Goal: Task Accomplishment & Management: Use online tool/utility

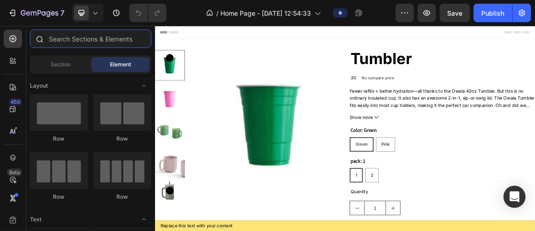
click at [134, 34] on input "text" at bounding box center [91, 38] width 122 height 18
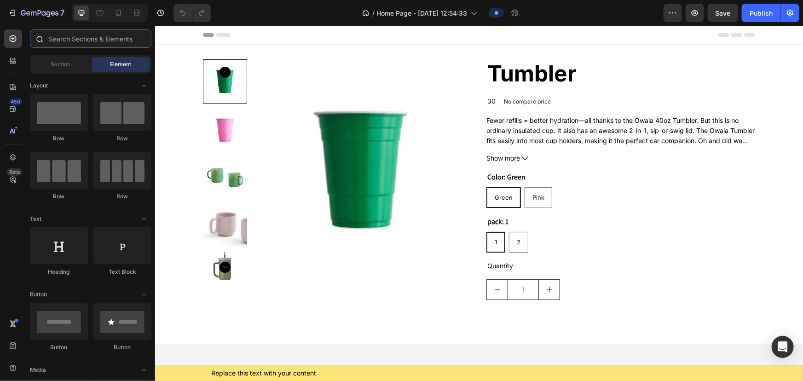
click at [110, 42] on input "text" at bounding box center [91, 38] width 122 height 18
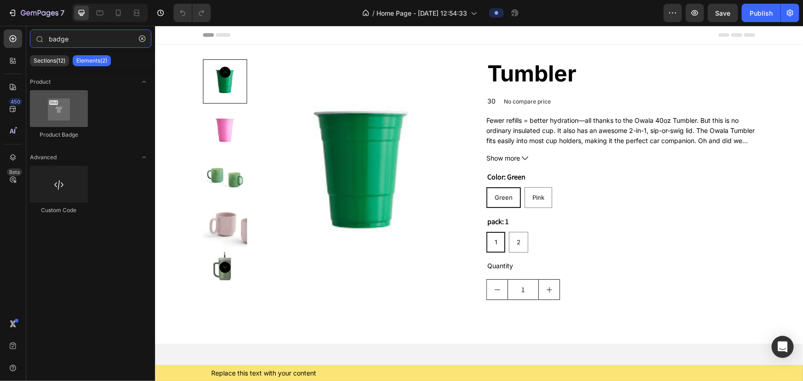
type input "badge"
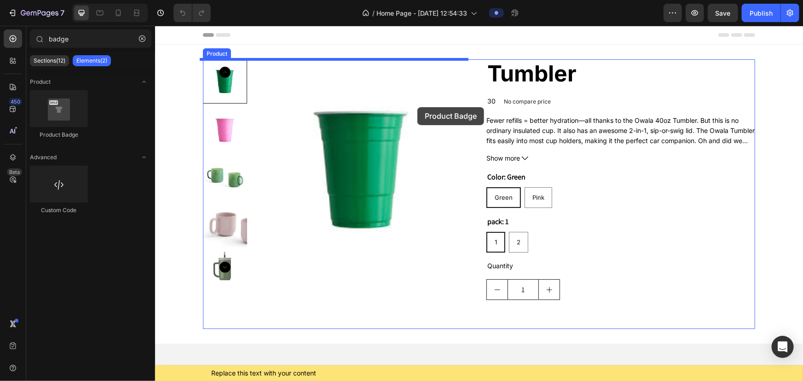
drag, startPoint x: 222, startPoint y: 129, endPoint x: 417, endPoint y: 107, distance: 196.0
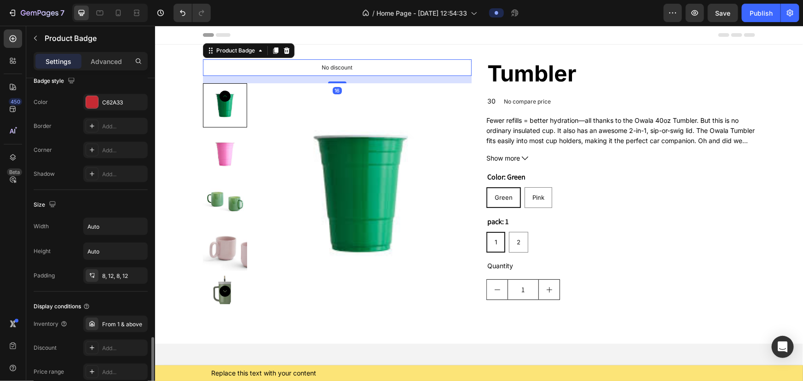
scroll to position [456, 0]
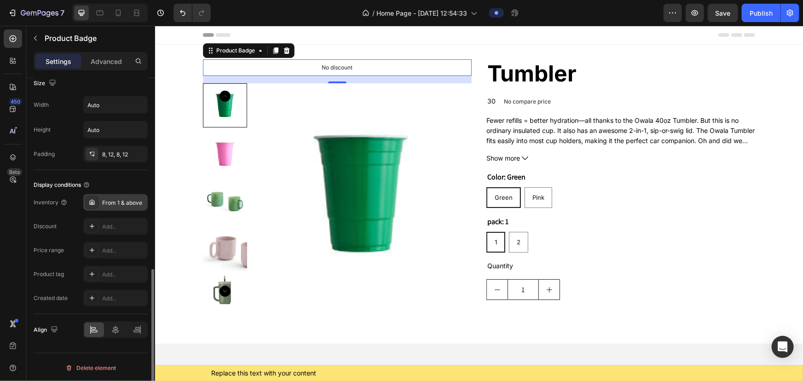
click at [123, 199] on div "From 1 & above" at bounding box center [123, 203] width 43 height 8
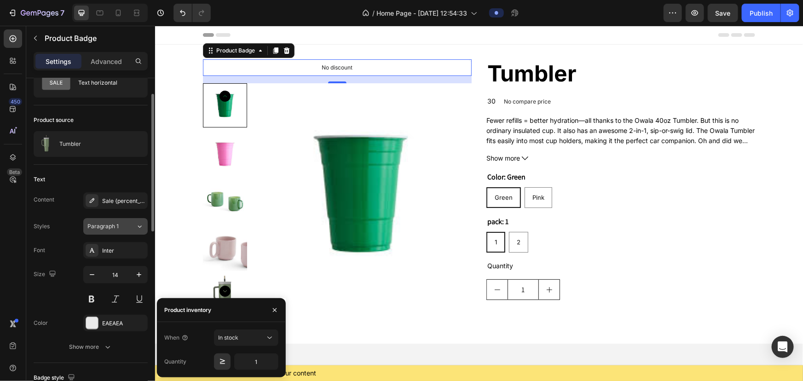
scroll to position [0, 0]
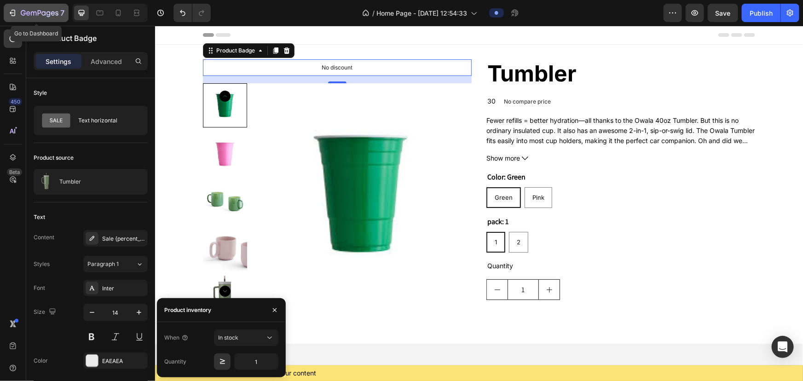
click at [42, 6] on button "7" at bounding box center [36, 13] width 65 height 18
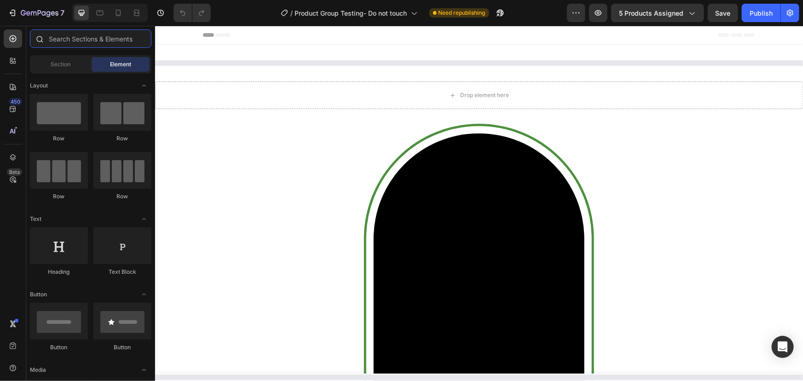
click at [68, 41] on input "text" at bounding box center [91, 38] width 122 height 18
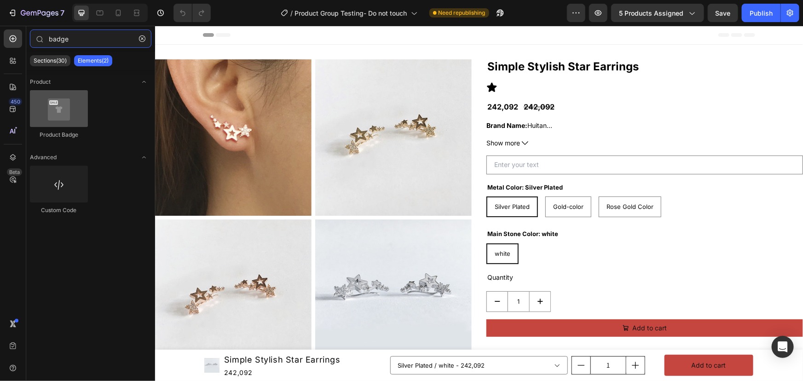
type input "badge"
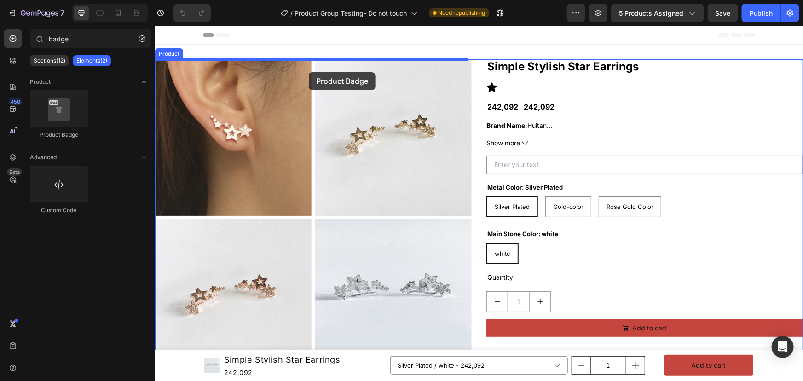
drag, startPoint x: 228, startPoint y: 140, endPoint x: 308, endPoint y: 72, distance: 104.9
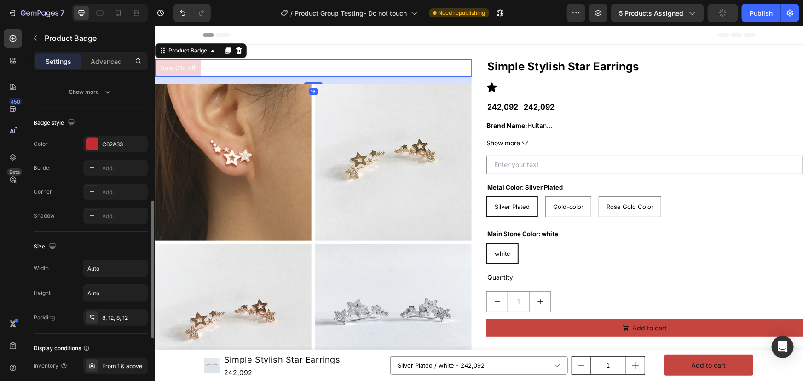
scroll to position [456, 0]
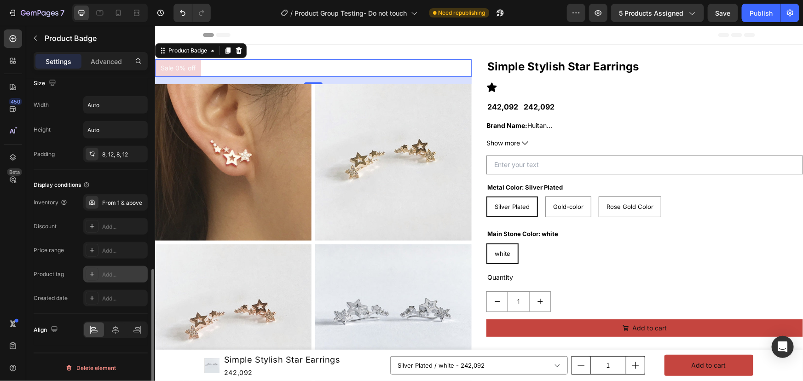
click at [86, 270] on div at bounding box center [92, 274] width 13 height 13
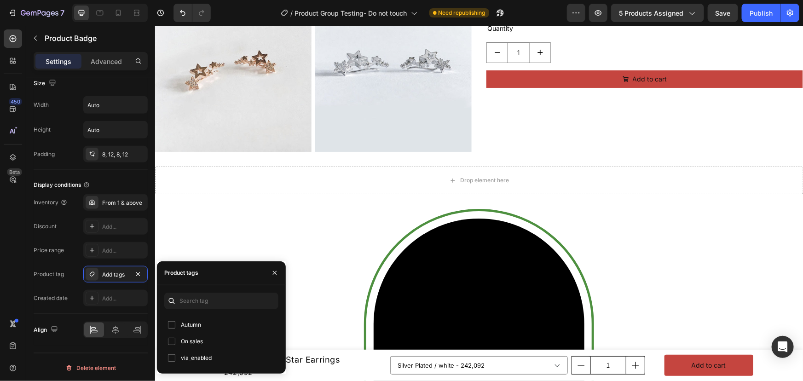
scroll to position [251, 0]
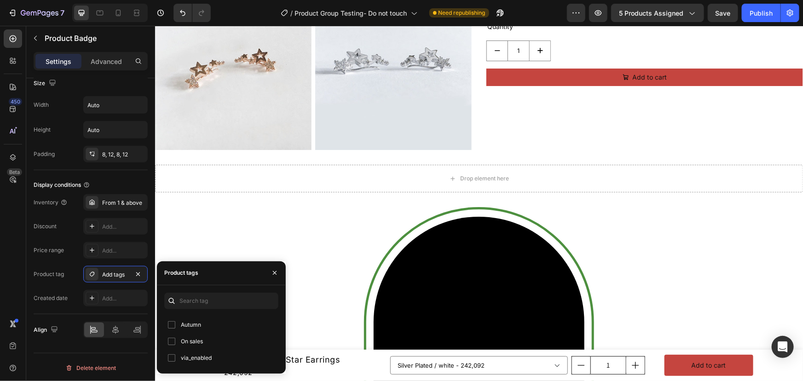
click at [169, 326] on input "checkbox" at bounding box center [171, 324] width 7 height 7
checkbox input "true"
click at [172, 340] on input "checkbox" at bounding box center [171, 341] width 7 height 7
checkbox input "true"
click at [170, 361] on input "checkbox" at bounding box center [171, 358] width 7 height 7
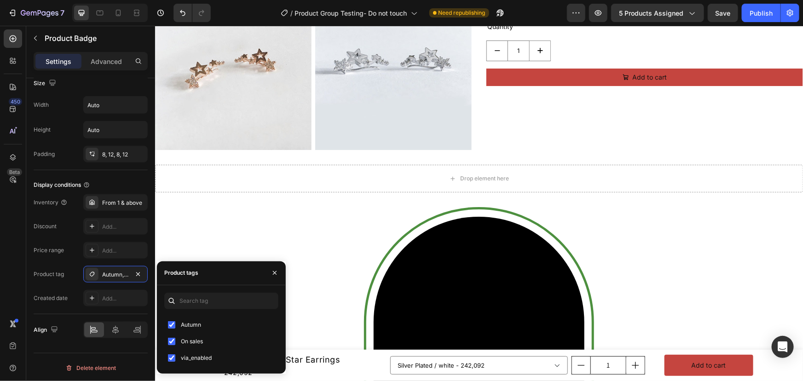
checkbox input "true"
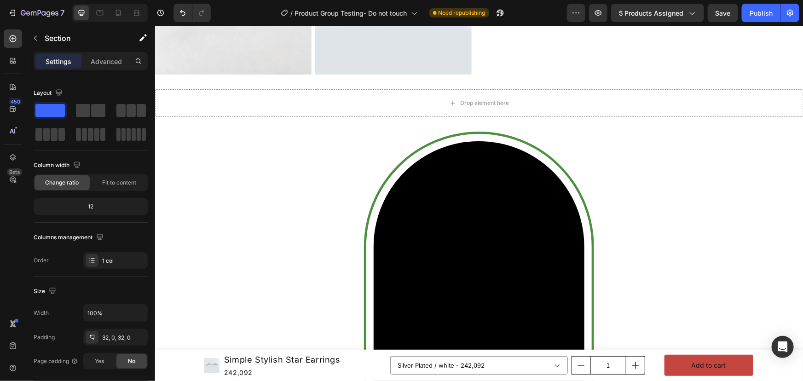
scroll to position [460, 0]
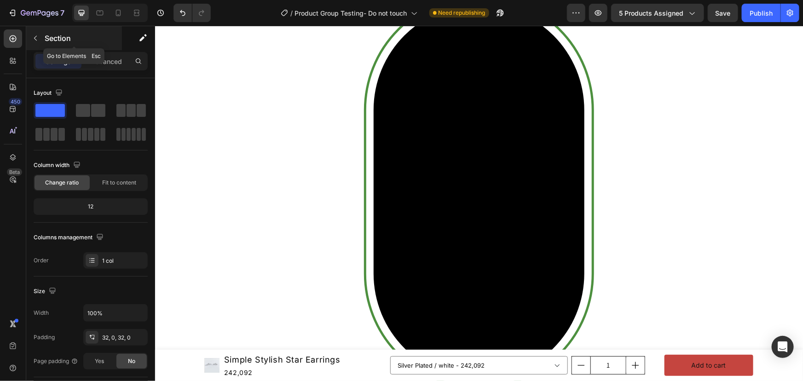
click at [70, 35] on p "Section" at bounding box center [83, 38] width 76 height 11
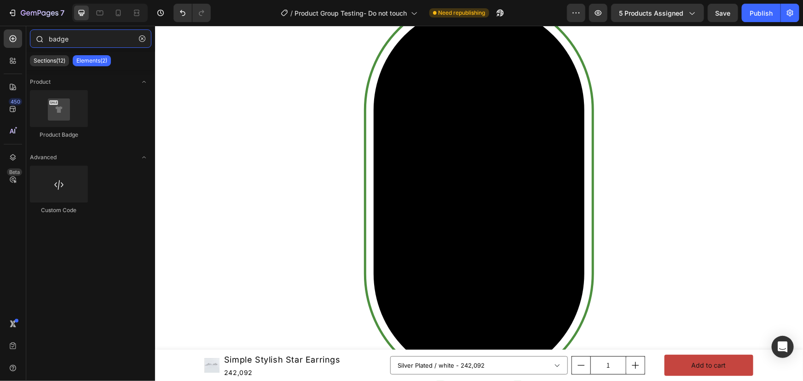
click at [76, 36] on input "badge" at bounding box center [91, 38] width 122 height 18
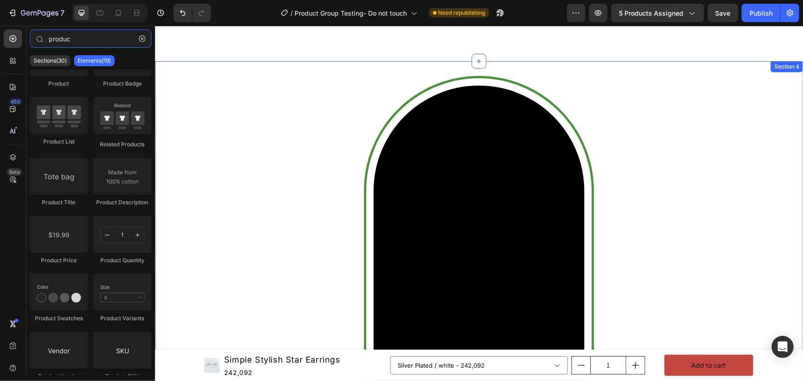
scroll to position [209, 0]
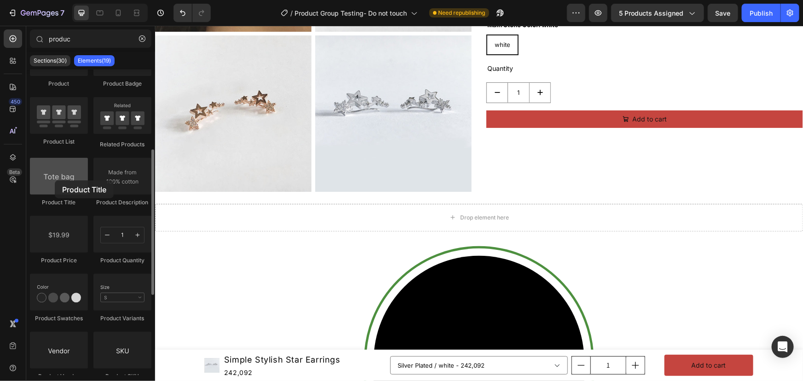
click at [55, 180] on div at bounding box center [59, 176] width 58 height 37
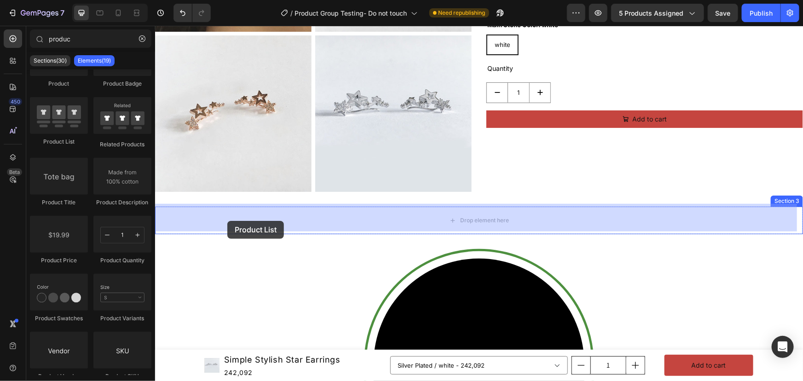
drag, startPoint x: 211, startPoint y: 146, endPoint x: 301, endPoint y: 199, distance: 104.6
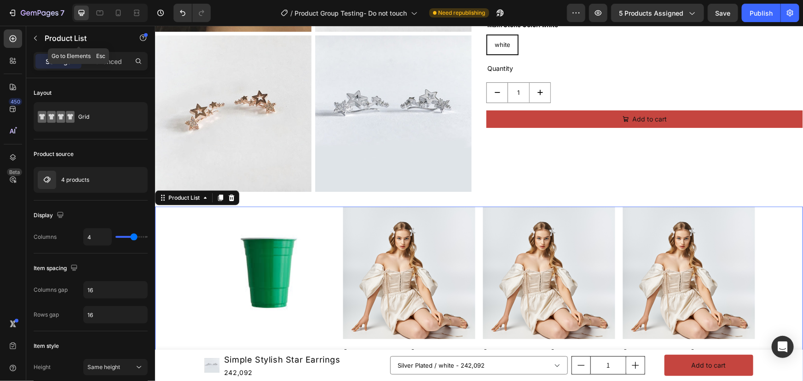
drag, startPoint x: 58, startPoint y: 33, endPoint x: 64, endPoint y: 36, distance: 7.4
click at [58, 33] on p "Product List" at bounding box center [84, 38] width 78 height 11
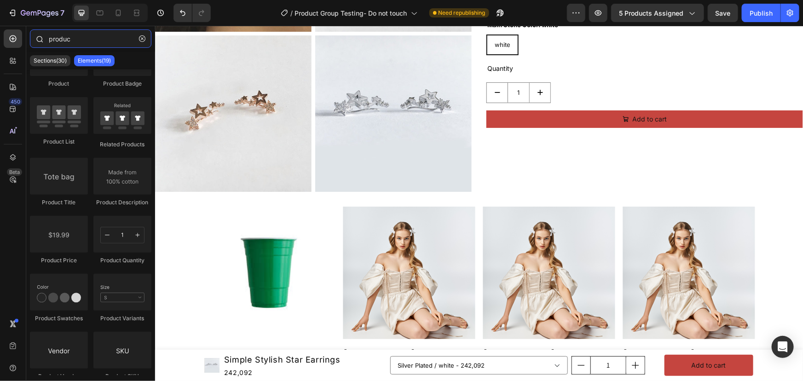
click at [75, 40] on input "produc" at bounding box center [91, 38] width 122 height 18
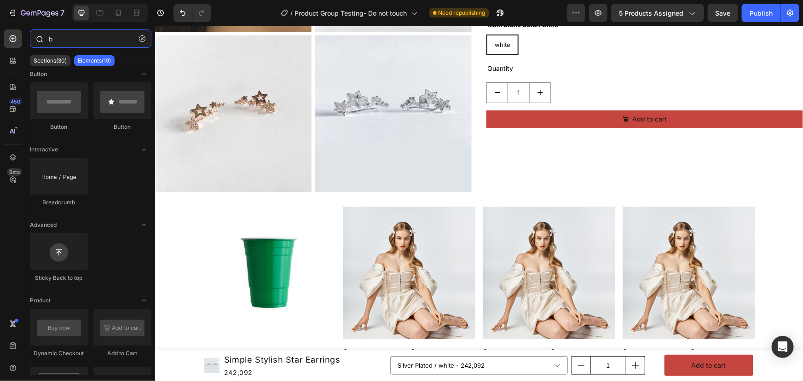
scroll to position [0, 0]
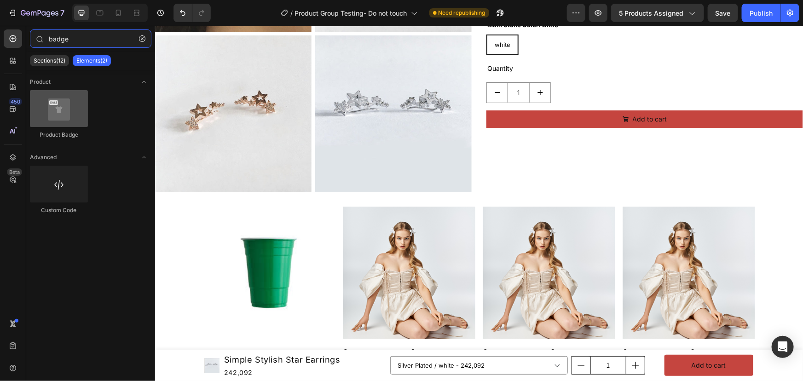
type input "badge"
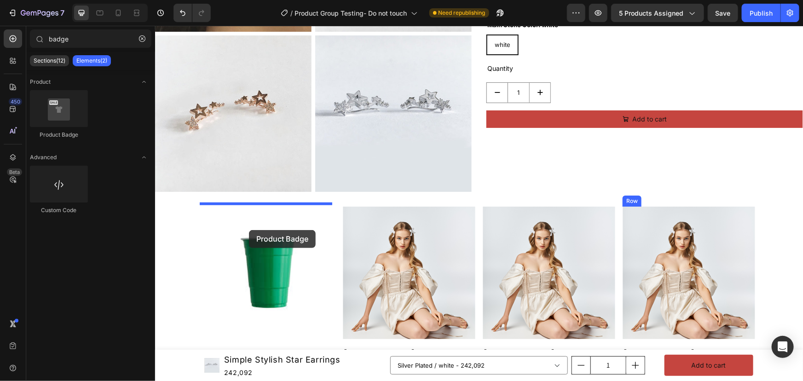
drag, startPoint x: 214, startPoint y: 138, endPoint x: 249, endPoint y: 230, distance: 98.3
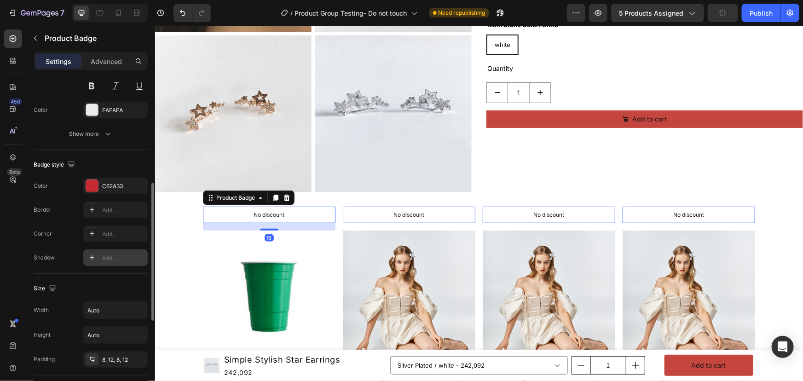
scroll to position [456, 0]
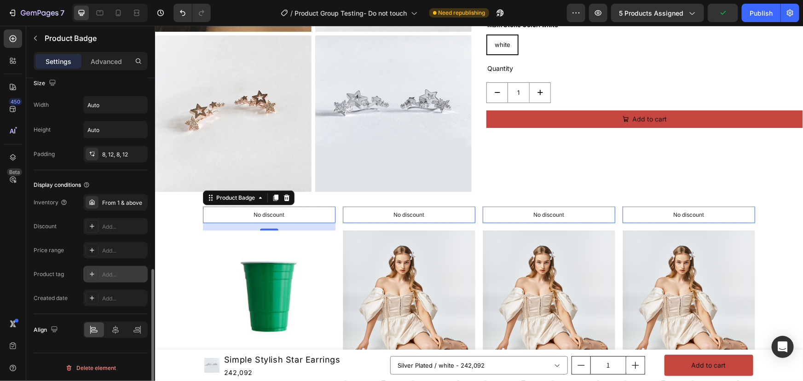
click at [94, 272] on icon at bounding box center [91, 274] width 7 height 7
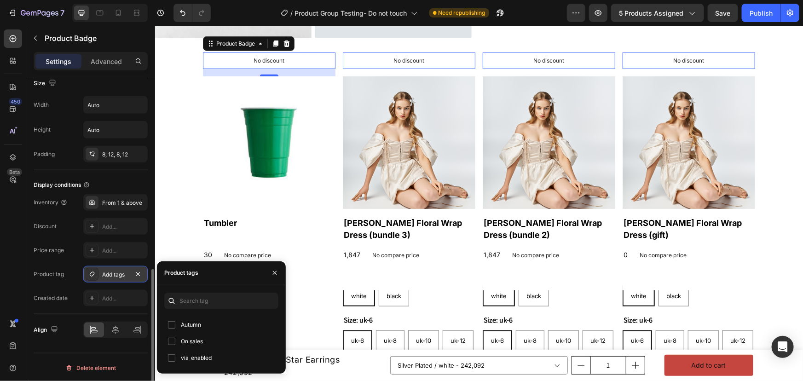
scroll to position [377, 0]
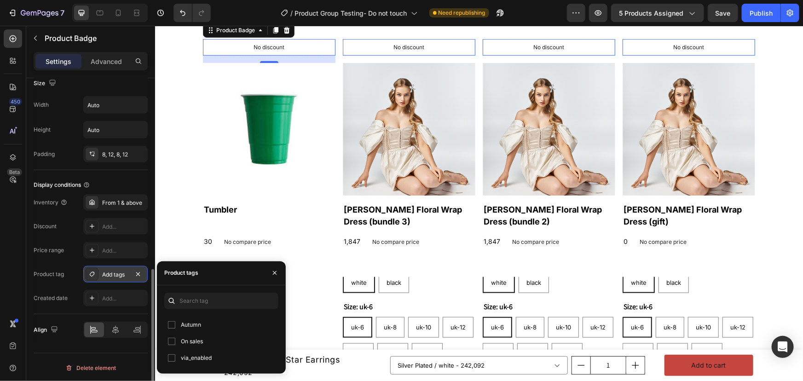
click at [173, 324] on input "checkbox" at bounding box center [171, 324] width 7 height 7
checkbox input "true"
click at [176, 341] on label "On sales" at bounding box center [189, 341] width 28 height 11
checkbox input "true"
click at [174, 353] on div "via_enabled" at bounding box center [190, 358] width 44 height 11
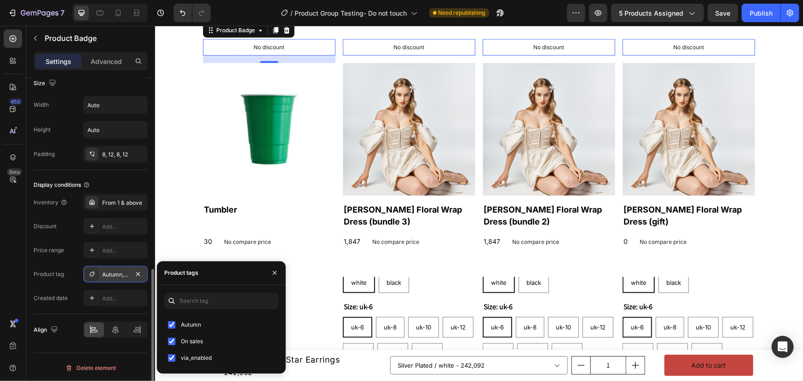
checkbox input "true"
click at [277, 272] on icon "button" at bounding box center [274, 272] width 7 height 7
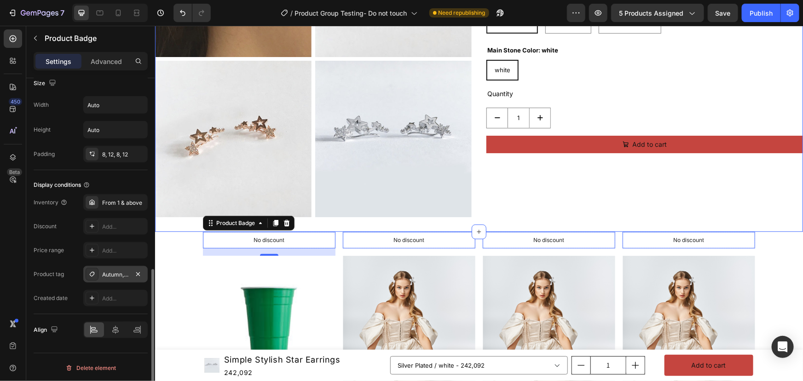
scroll to position [167, 0]
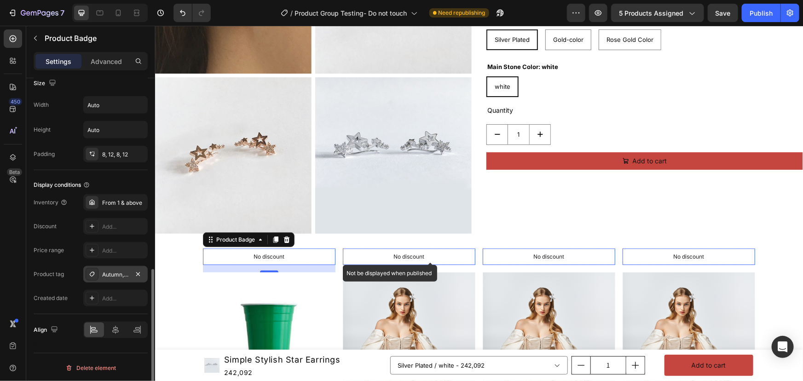
click at [394, 256] on p "No discount" at bounding box center [409, 256] width 31 height 8
click at [118, 273] on div "Autumn, On sales, via_enabled" at bounding box center [115, 275] width 27 height 8
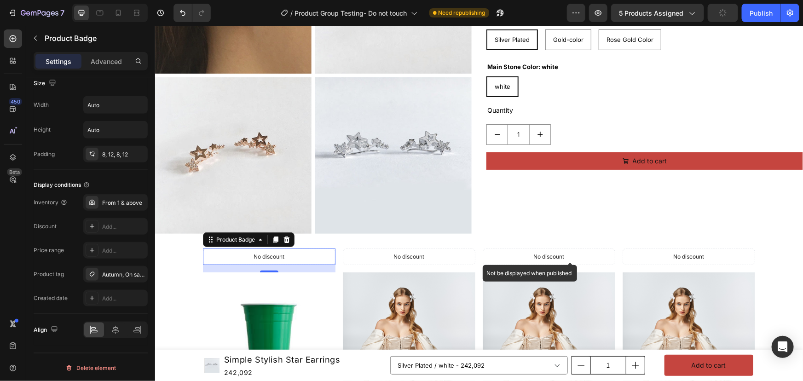
click at [551, 249] on div "No discount" at bounding box center [549, 257] width 132 height 16
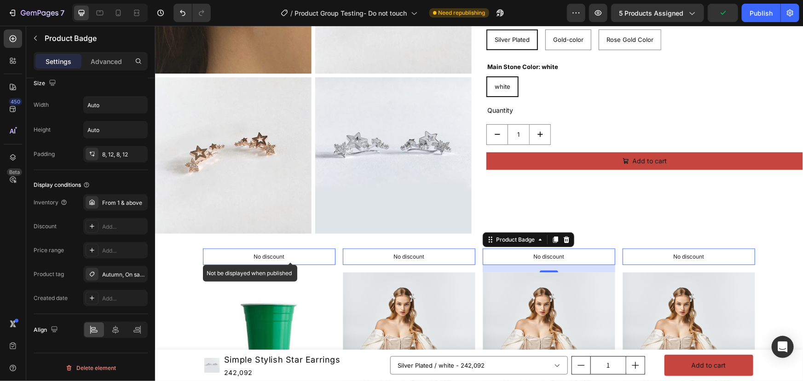
click at [228, 255] on div "No discount" at bounding box center [269, 257] width 132 height 16
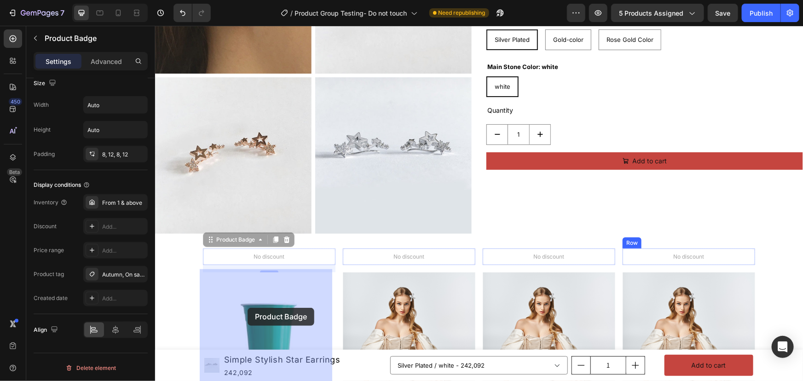
drag, startPoint x: 228, startPoint y: 236, endPoint x: 248, endPoint y: 308, distance: 74.5
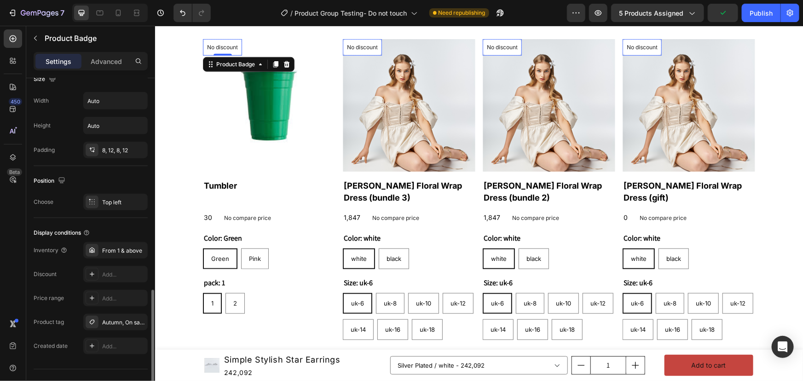
scroll to position [477, 0]
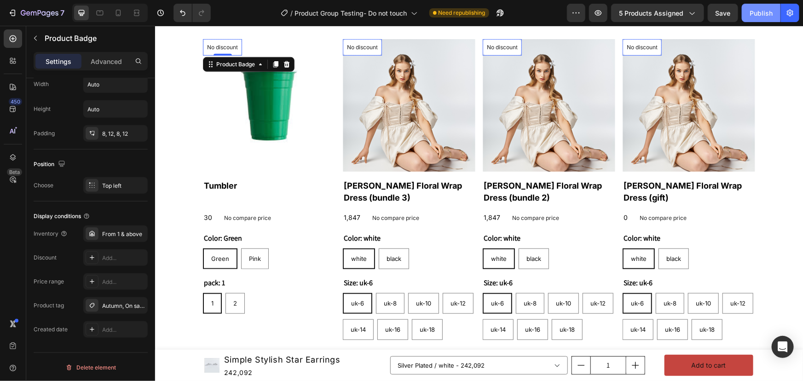
click at [772, 6] on button "Publish" at bounding box center [761, 13] width 39 height 18
click at [385, 142] on img at bounding box center [409, 105] width 133 height 133
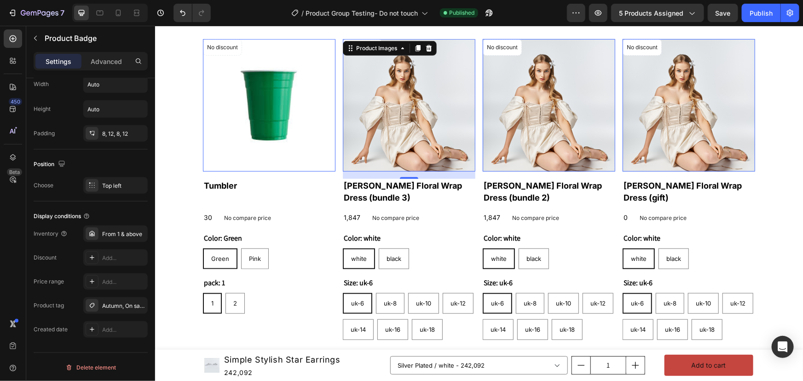
scroll to position [0, 0]
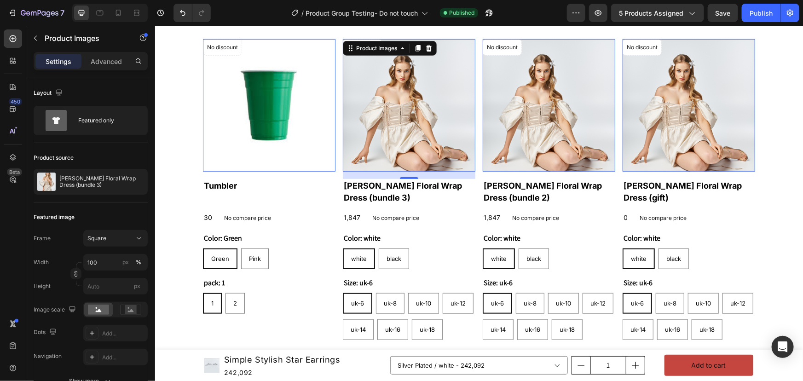
click at [676, 55] on img at bounding box center [688, 105] width 133 height 133
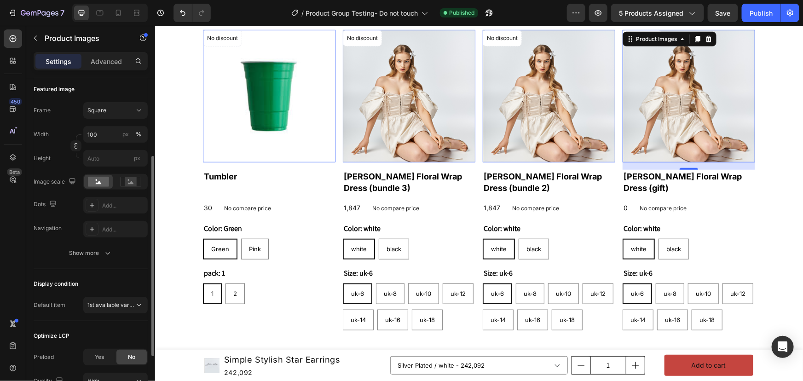
scroll to position [251, 0]
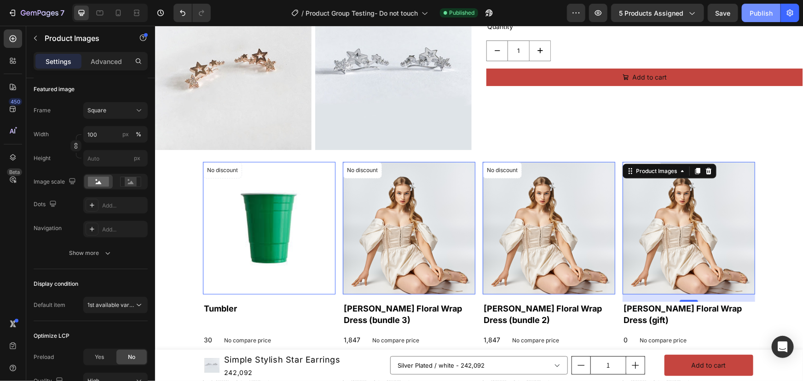
click at [774, 13] on button "Publish" at bounding box center [761, 13] width 39 height 18
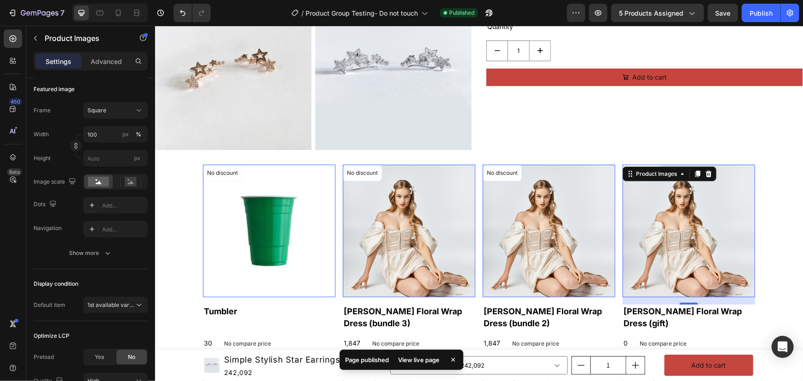
click at [428, 362] on div "View live page" at bounding box center [419, 360] width 52 height 13
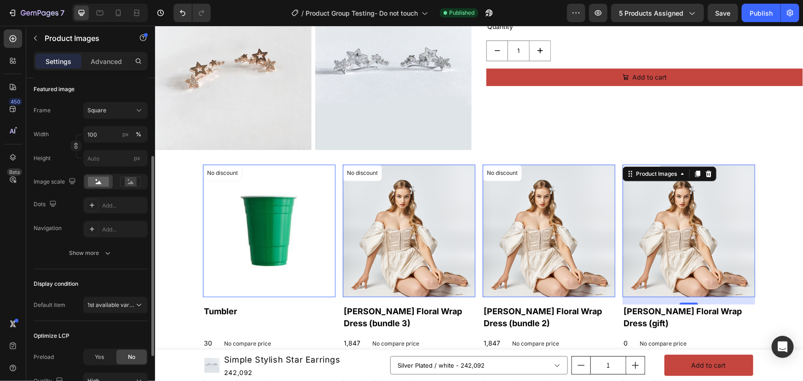
scroll to position [212, 0]
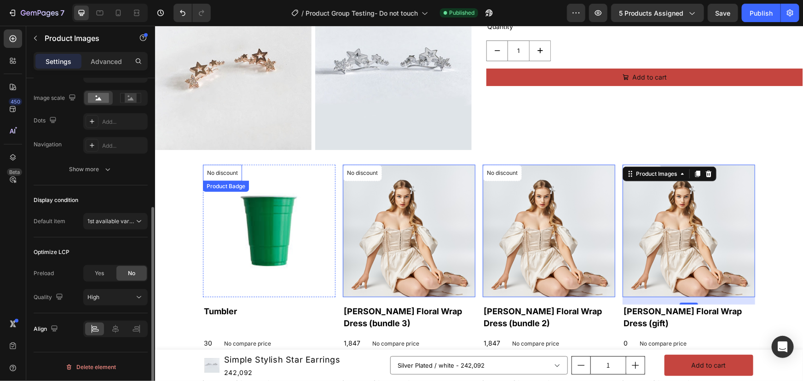
click at [223, 180] on div "Product Badge" at bounding box center [226, 185] width 46 height 11
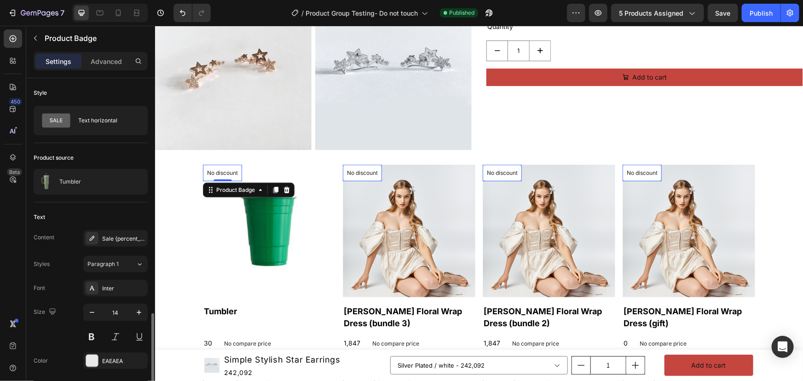
scroll to position [209, 0]
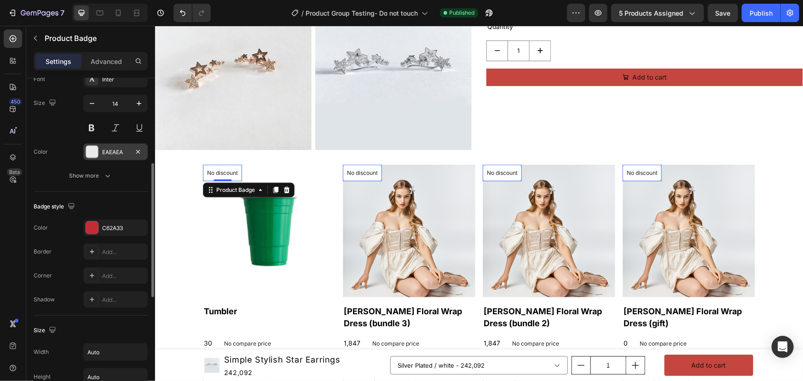
click at [92, 149] on div at bounding box center [92, 152] width 12 height 12
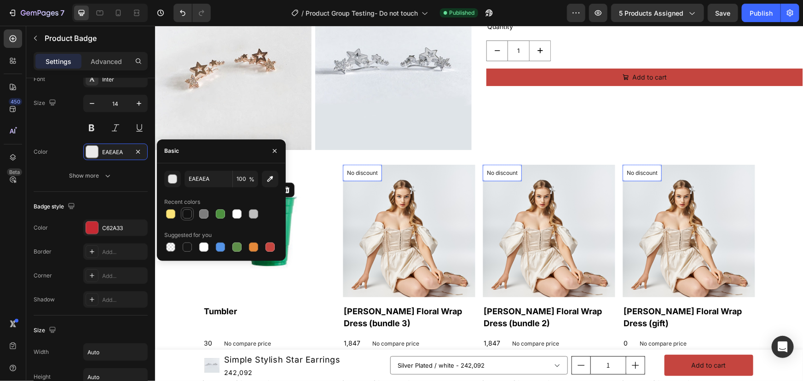
click at [189, 211] on div at bounding box center [187, 213] width 9 height 9
type input "121212"
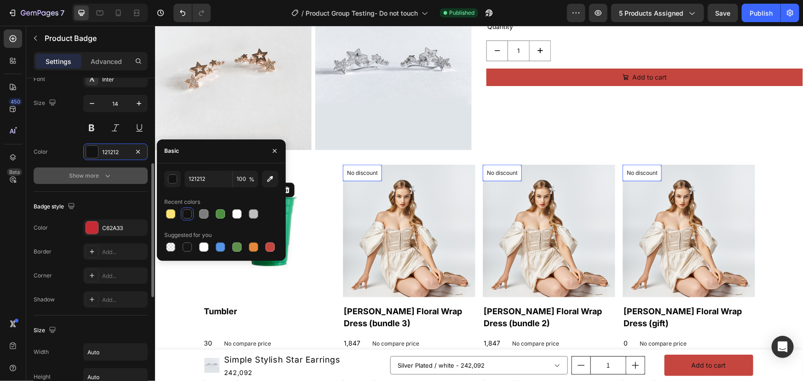
click at [71, 176] on div "Show more" at bounding box center [91, 175] width 43 height 9
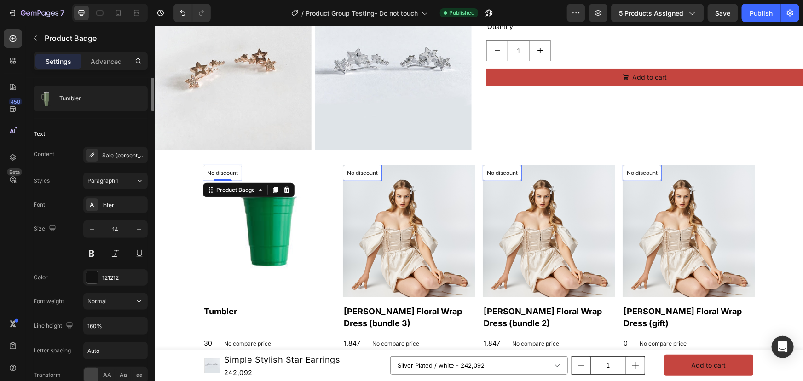
scroll to position [0, 0]
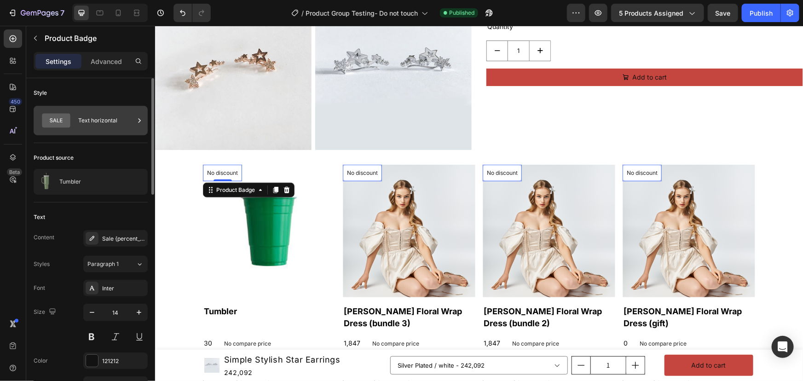
click at [101, 124] on div "Text horizontal" at bounding box center [106, 120] width 56 height 21
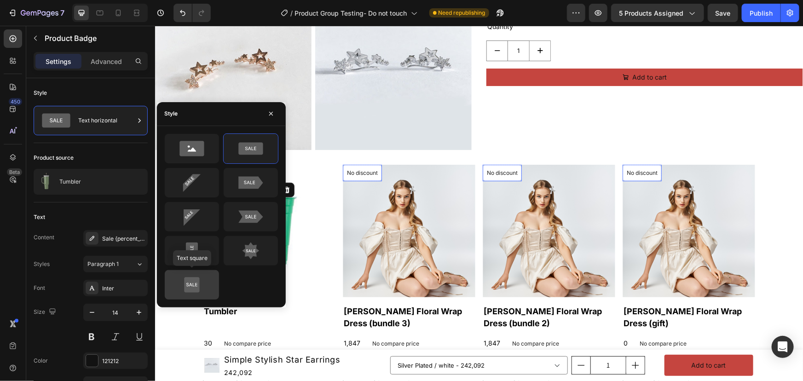
click at [193, 285] on icon at bounding box center [191, 284] width 11 height 3
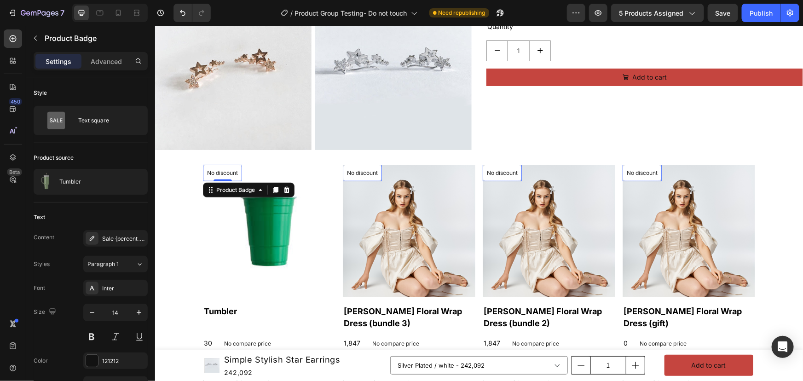
click at [102, 77] on div "Settings Advanced" at bounding box center [90, 65] width 129 height 26
click at [105, 236] on div "Sale {percent_discount} off" at bounding box center [123, 239] width 43 height 8
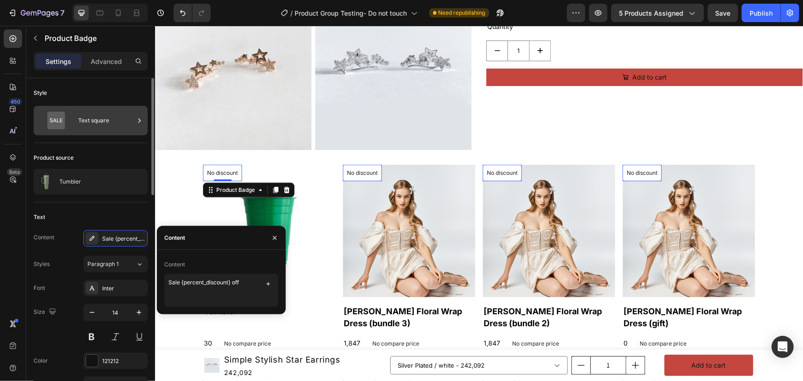
click at [116, 126] on div "Text square" at bounding box center [106, 120] width 56 height 21
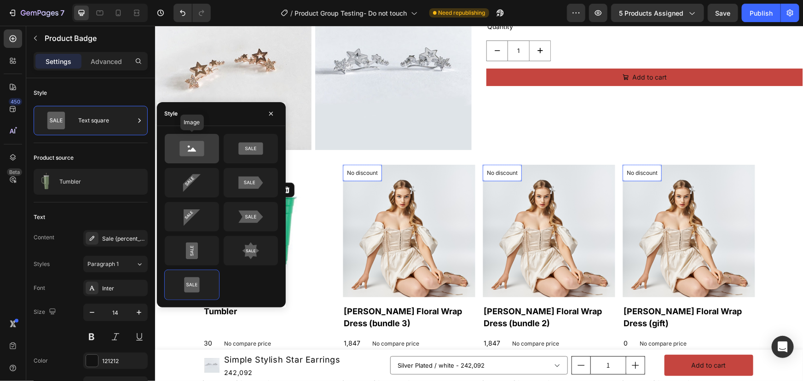
click at [200, 143] on icon at bounding box center [192, 148] width 24 height 15
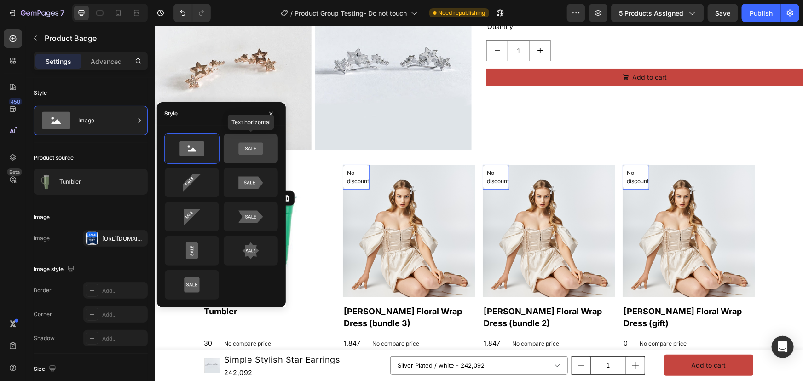
click at [262, 153] on icon at bounding box center [250, 148] width 24 height 12
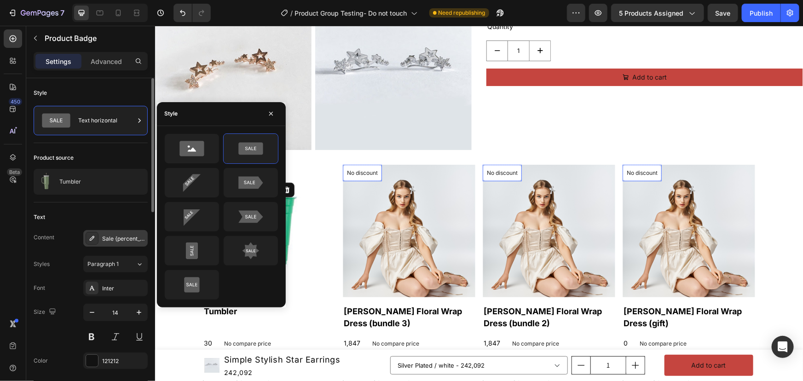
click at [113, 241] on div "Sale {percent_discount} off" at bounding box center [123, 239] width 43 height 8
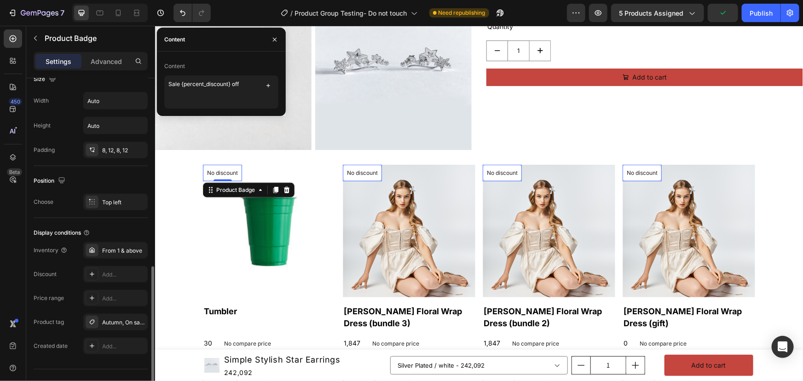
scroll to position [477, 0]
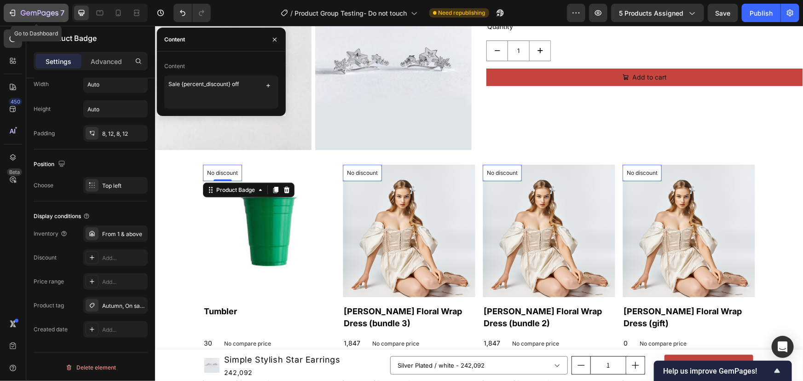
click at [49, 13] on icon "button" at bounding box center [49, 14] width 4 height 6
